Goal: Task Accomplishment & Management: Manage account settings

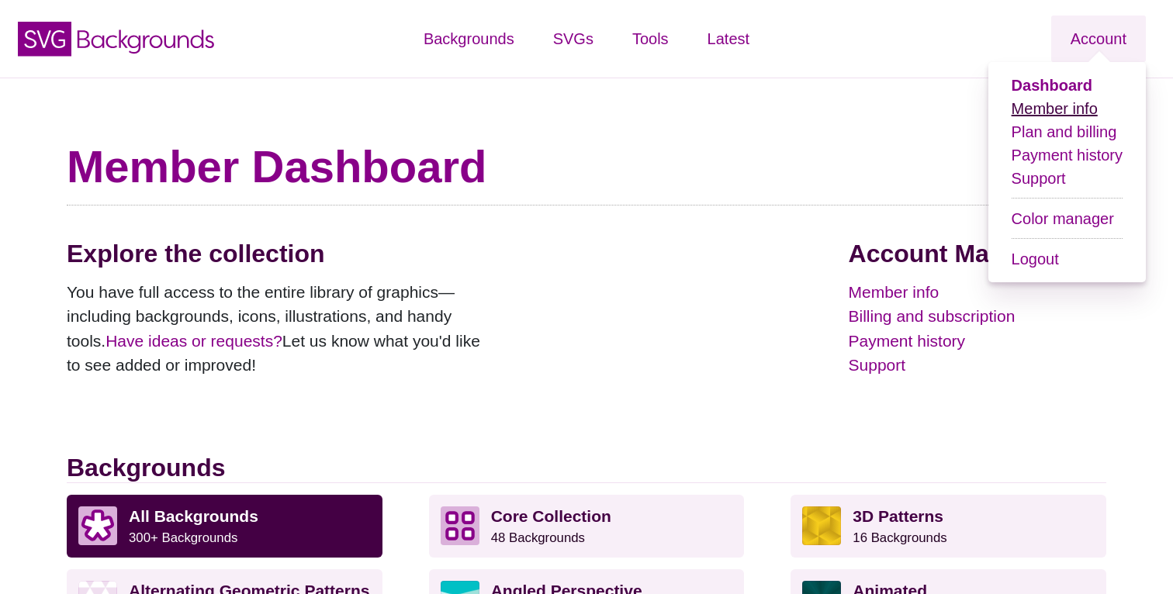
click at [1087, 107] on link "Member info" at bounding box center [1055, 108] width 86 height 17
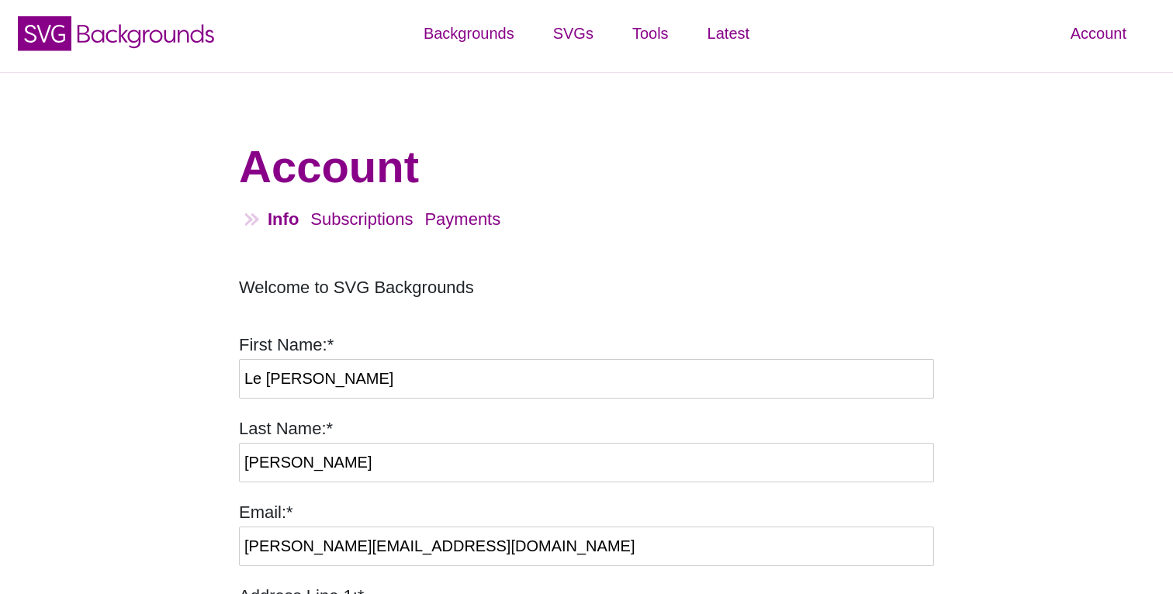
scroll to position [2, 0]
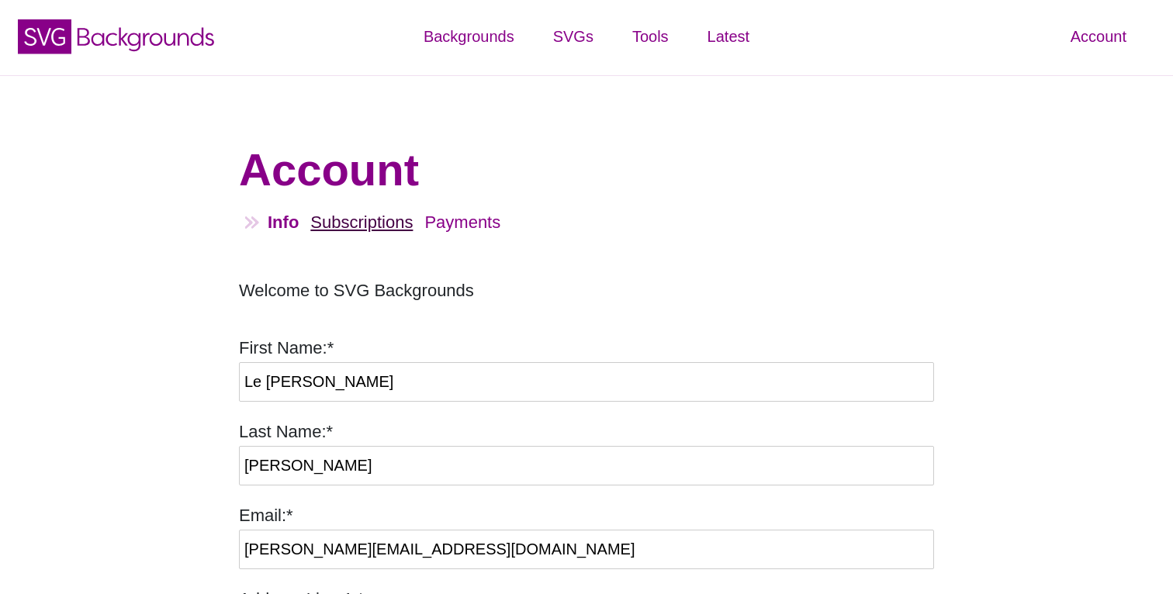
click at [387, 225] on link "Subscriptions" at bounding box center [361, 222] width 102 height 19
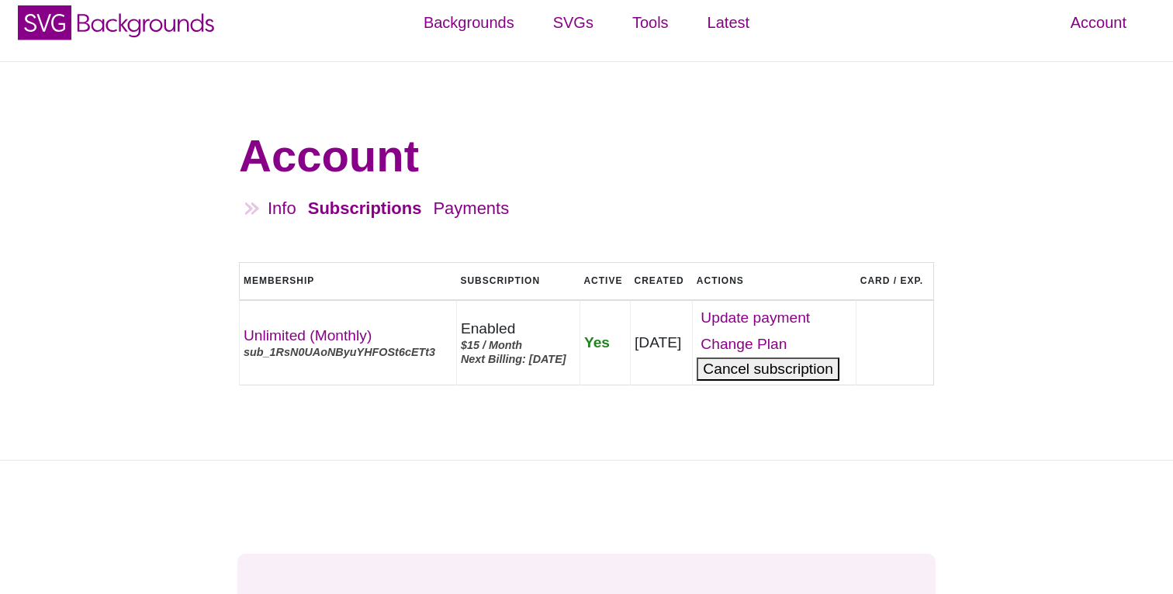
scroll to position [15, 0]
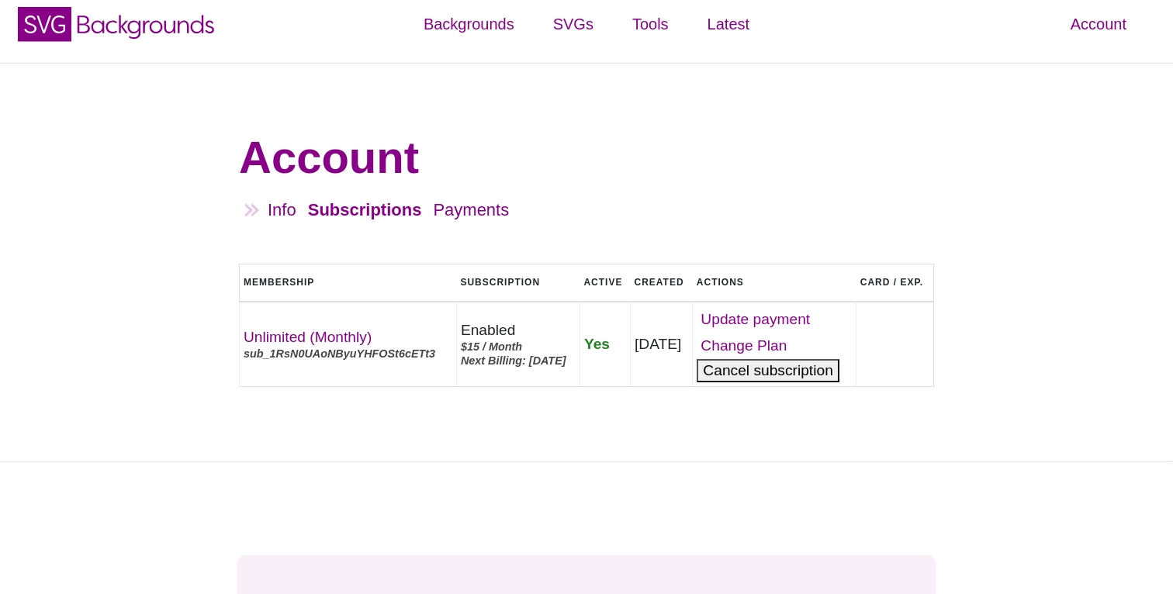
click at [808, 382] on button "Cancel" at bounding box center [768, 370] width 142 height 23
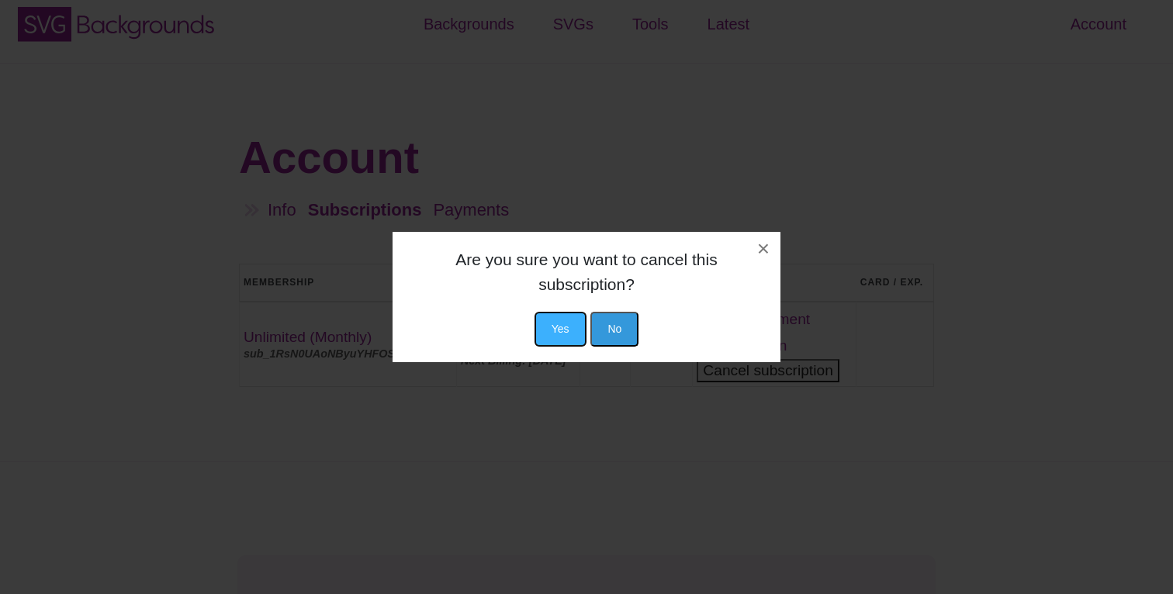
click at [561, 315] on button "Yes" at bounding box center [561, 329] width 52 height 35
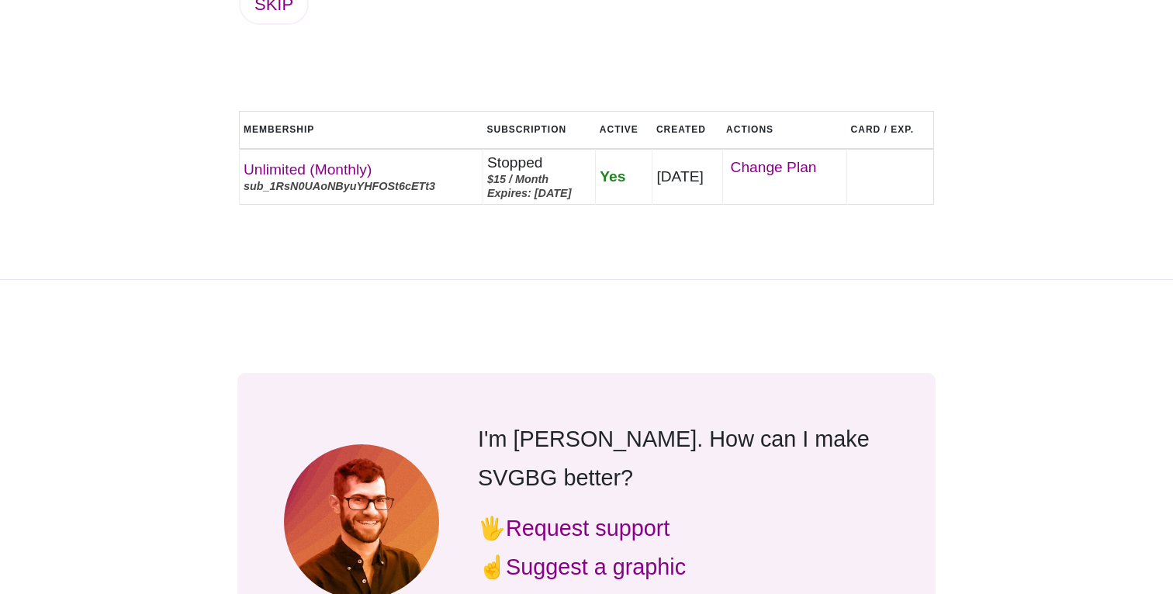
scroll to position [560, 0]
